Goal: Task Accomplishment & Management: Use online tool/utility

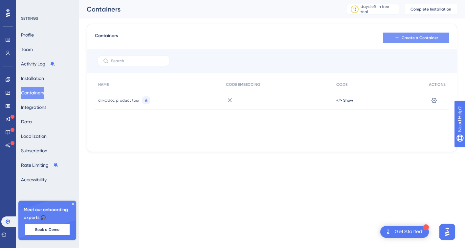
click at [422, 39] on span "Create a Container" at bounding box center [420, 37] width 36 height 5
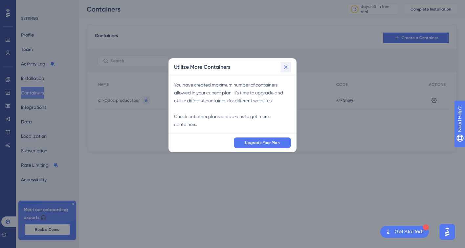
click at [286, 67] on icon at bounding box center [286, 67] width 4 height 4
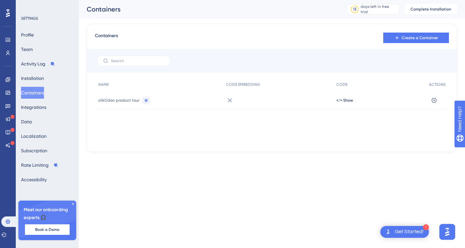
click at [228, 99] on icon at bounding box center [230, 100] width 8 height 8
click at [436, 101] on icon at bounding box center [434, 100] width 7 height 7
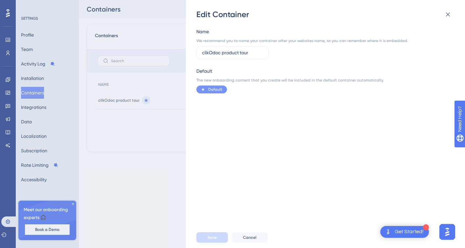
click at [164, 127] on div "Edit Container Name We recommend you to name your container after your websites…" at bounding box center [232, 124] width 465 height 248
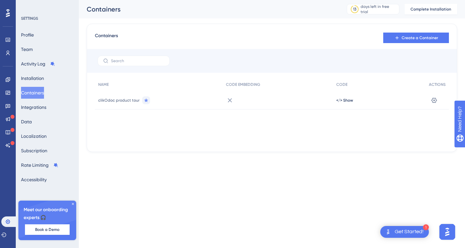
click at [416, 230] on div "Get Started!" at bounding box center [409, 231] width 29 height 7
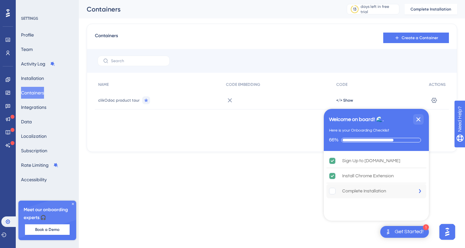
click at [353, 192] on div "Complete Installation" at bounding box center [364, 191] width 44 height 8
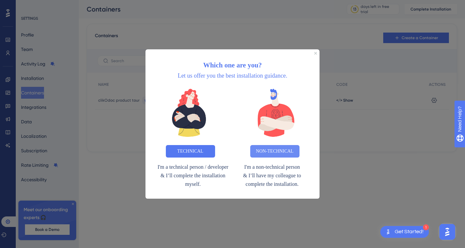
click at [270, 149] on button "NON-TECHNICAL" at bounding box center [274, 151] width 49 height 12
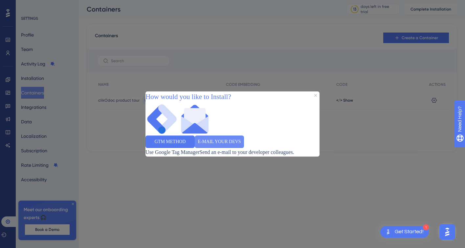
click at [244, 142] on button "E-MAIL YOUR DEVS" at bounding box center [219, 141] width 49 height 12
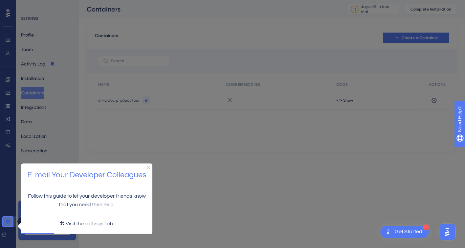
click at [9, 223] on icon at bounding box center [8, 221] width 4 height 4
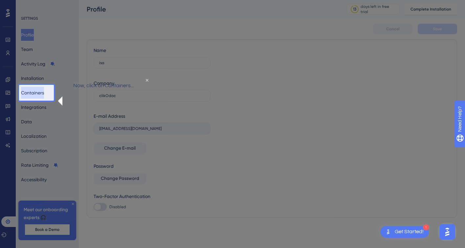
click at [28, 94] on button "Containers" at bounding box center [32, 93] width 23 height 12
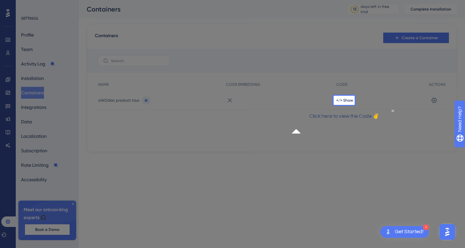
click at [349, 103] on div "</> Show" at bounding box center [379, 100] width 93 height 18
click at [343, 102] on span "</> Show" at bounding box center [344, 100] width 17 height 5
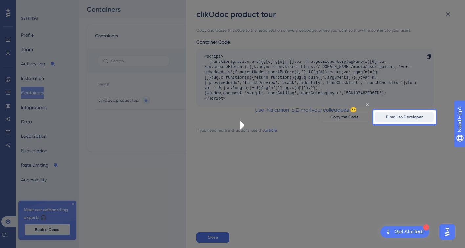
click at [410, 119] on span "E-mail to Developer" at bounding box center [404, 116] width 37 height 5
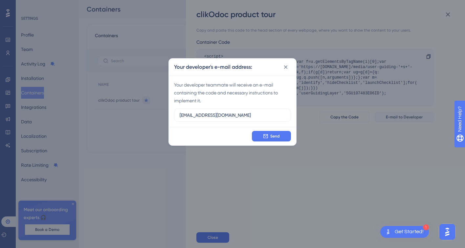
type input "gopal@clikodoc.com"
click at [264, 137] on icon at bounding box center [265, 136] width 4 height 4
